Goal: Transaction & Acquisition: Purchase product/service

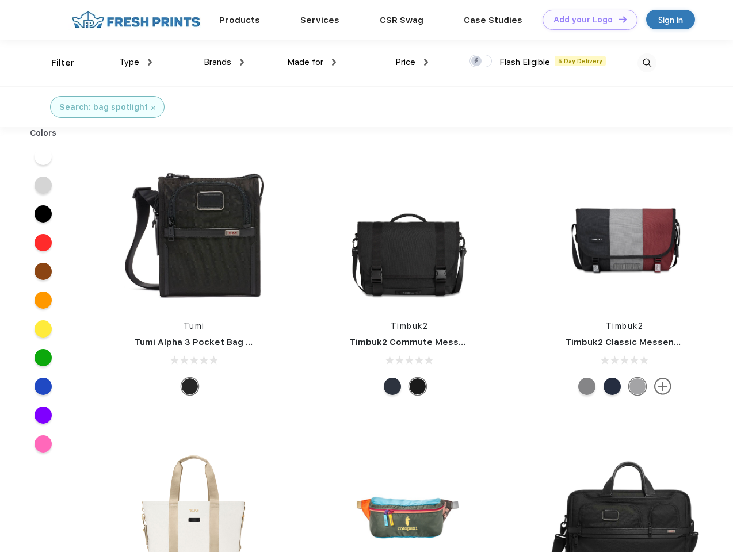
click at [586, 20] on link "Add your Logo Design Tool" at bounding box center [590, 20] width 95 height 20
click at [0, 0] on div "Design Tool" at bounding box center [0, 0] width 0 height 0
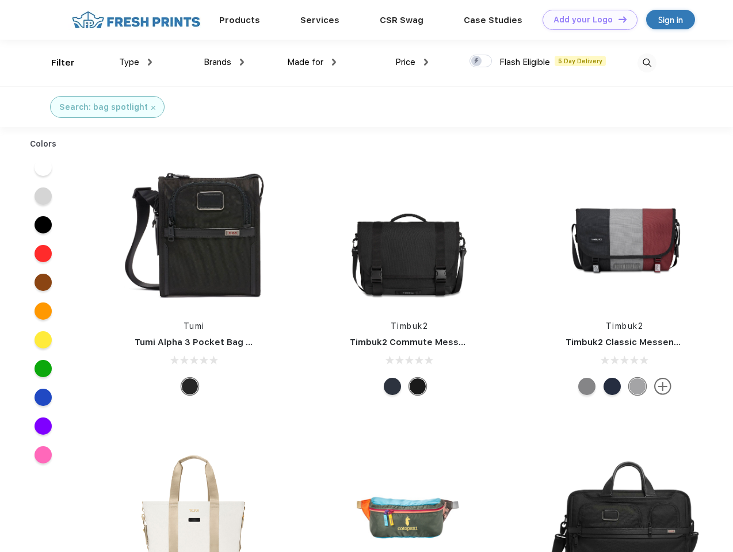
click at [617, 19] on link "Add your Logo Design Tool" at bounding box center [590, 20] width 95 height 20
click at [55, 63] on div "Filter" at bounding box center [63, 62] width 24 height 13
click at [136, 62] on span "Type" at bounding box center [129, 62] width 20 height 10
click at [224, 62] on span "Brands" at bounding box center [218, 62] width 28 height 10
click at [312, 62] on span "Made for" at bounding box center [305, 62] width 36 height 10
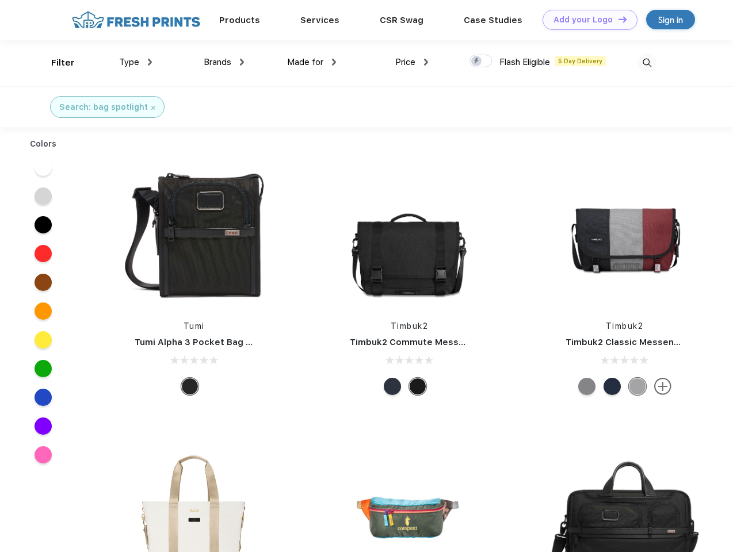
click at [412, 62] on span "Price" at bounding box center [405, 62] width 20 height 10
click at [481, 62] on div at bounding box center [480, 61] width 22 height 13
click at [477, 62] on input "checkbox" at bounding box center [472, 57] width 7 height 7
click at [647, 63] on img at bounding box center [646, 63] width 19 height 19
